Goal: Complete application form

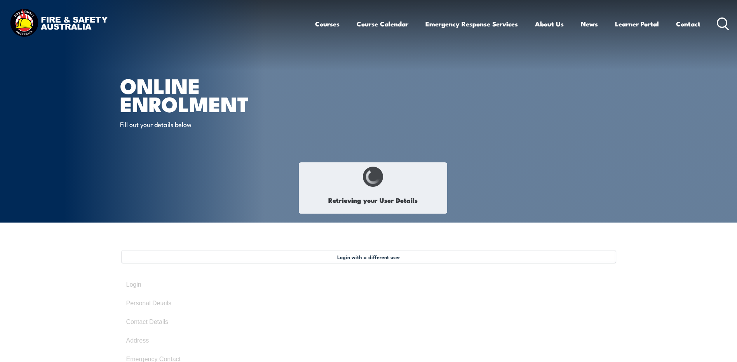
select select "Miss"
type input "[PERSON_NAME]"
type input "[DATE]"
type input "VF3RN3NFK2"
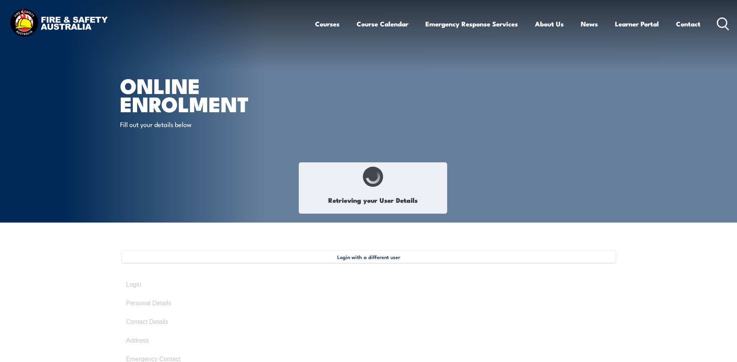
select select "F"
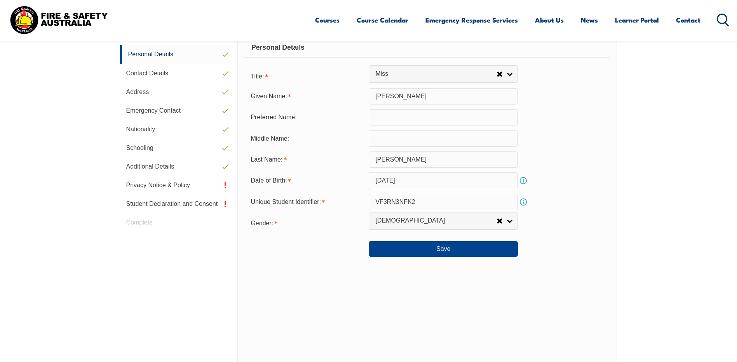
scroll to position [214, 0]
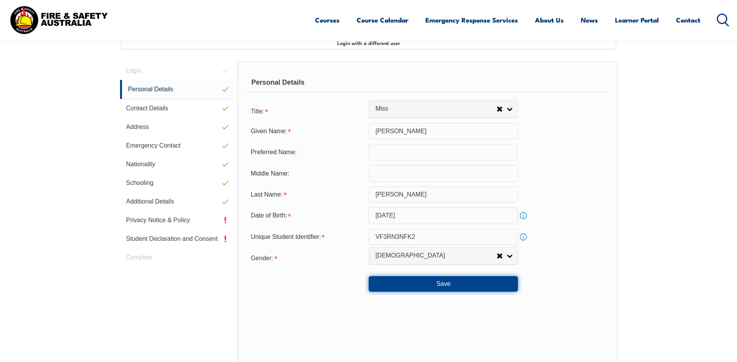
click at [428, 284] on button "Save" at bounding box center [443, 284] width 149 height 16
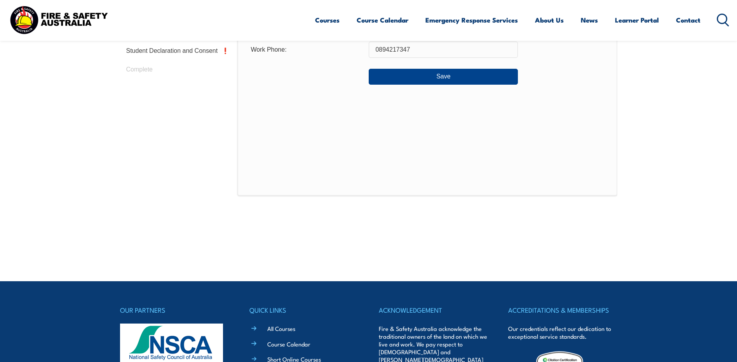
scroll to position [181, 0]
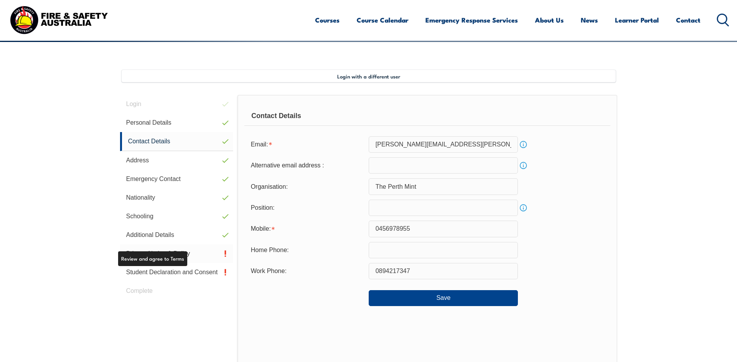
click at [195, 253] on link "Privacy Notice & Policy" at bounding box center [176, 253] width 113 height 19
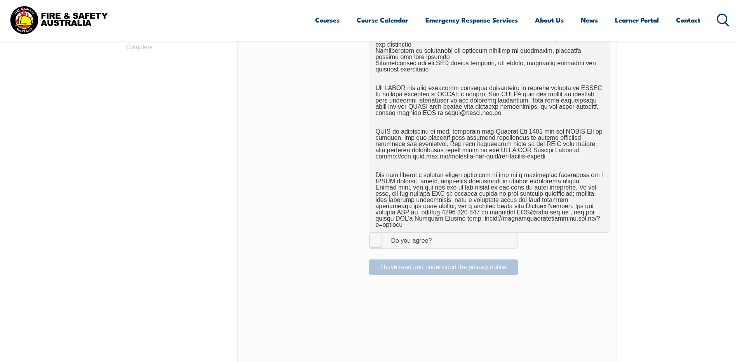
scroll to position [522, 0]
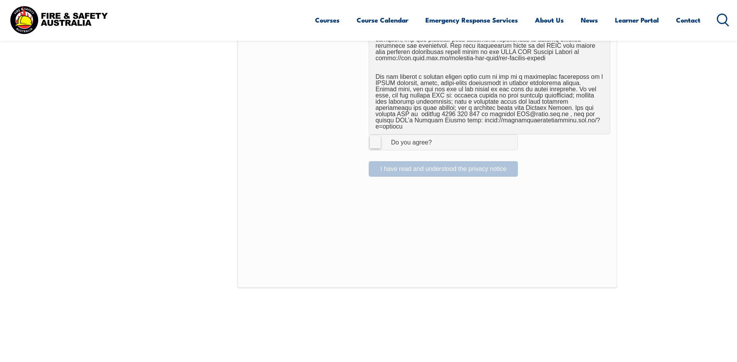
click at [373, 134] on label "I Agree Do you agree?" at bounding box center [443, 142] width 149 height 16
click at [438, 135] on input "I Agree Do you agree?" at bounding box center [444, 142] width 13 height 15
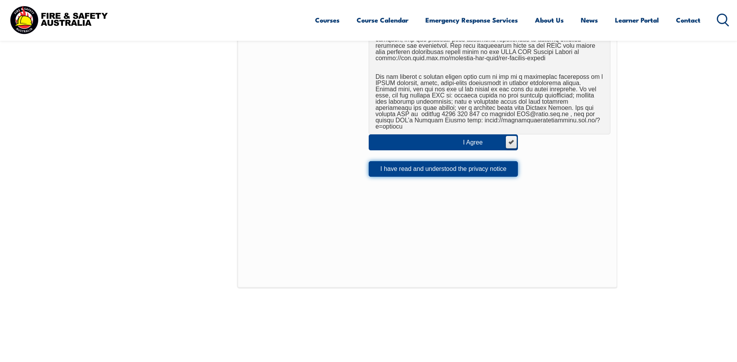
click at [400, 163] on button "I have read and understood the privacy notice" at bounding box center [443, 169] width 149 height 16
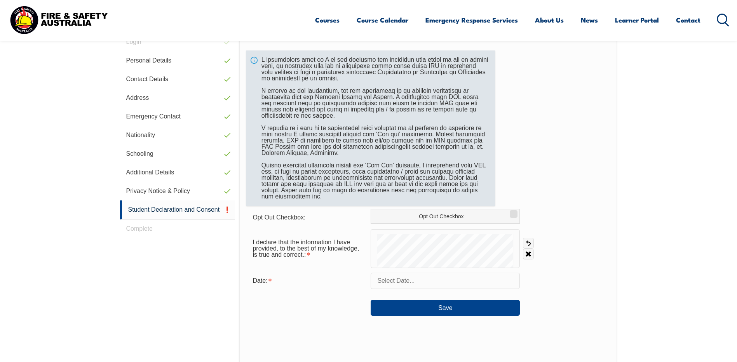
scroll to position [212, 0]
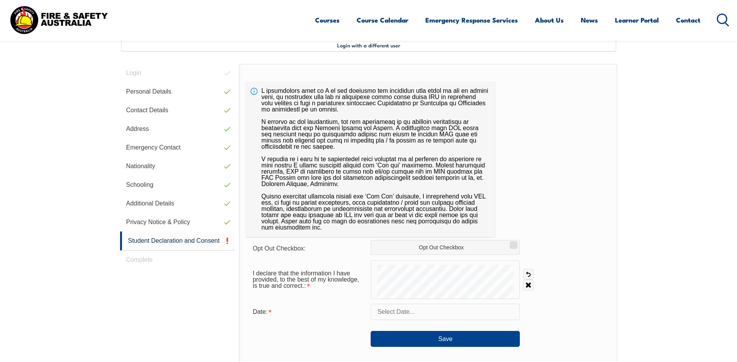
drag, startPoint x: 429, startPoint y: 310, endPoint x: 433, endPoint y: 310, distance: 4.3
click at [429, 310] on input "text" at bounding box center [444, 312] width 149 height 16
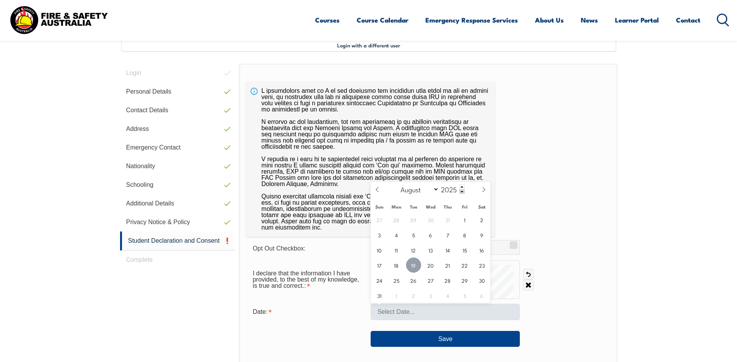
drag, startPoint x: 414, startPoint y: 263, endPoint x: 427, endPoint y: 305, distance: 43.5
click at [415, 263] on span "19" at bounding box center [413, 264] width 15 height 15
type input "[DATE]"
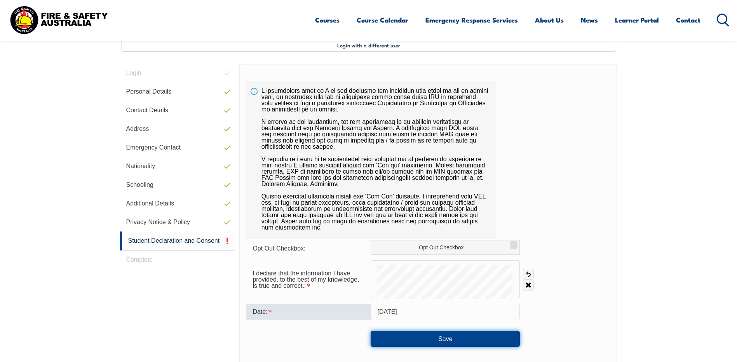
click at [454, 340] on button "Save" at bounding box center [444, 339] width 149 height 16
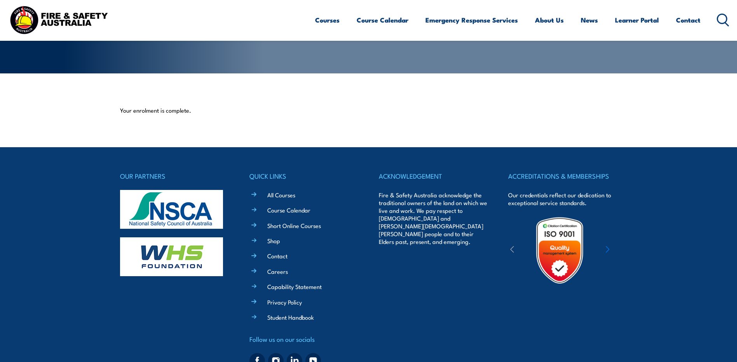
scroll to position [182, 0]
